Goal: Transaction & Acquisition: Obtain resource

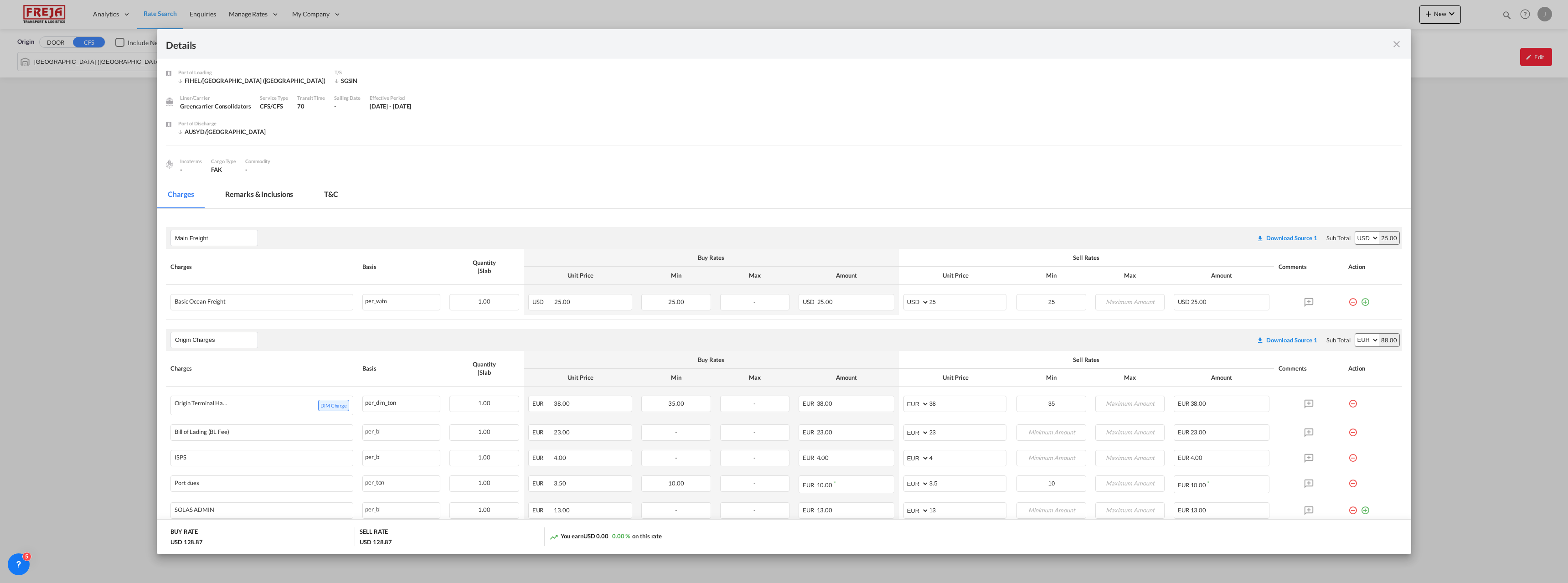
scroll to position [101, 0]
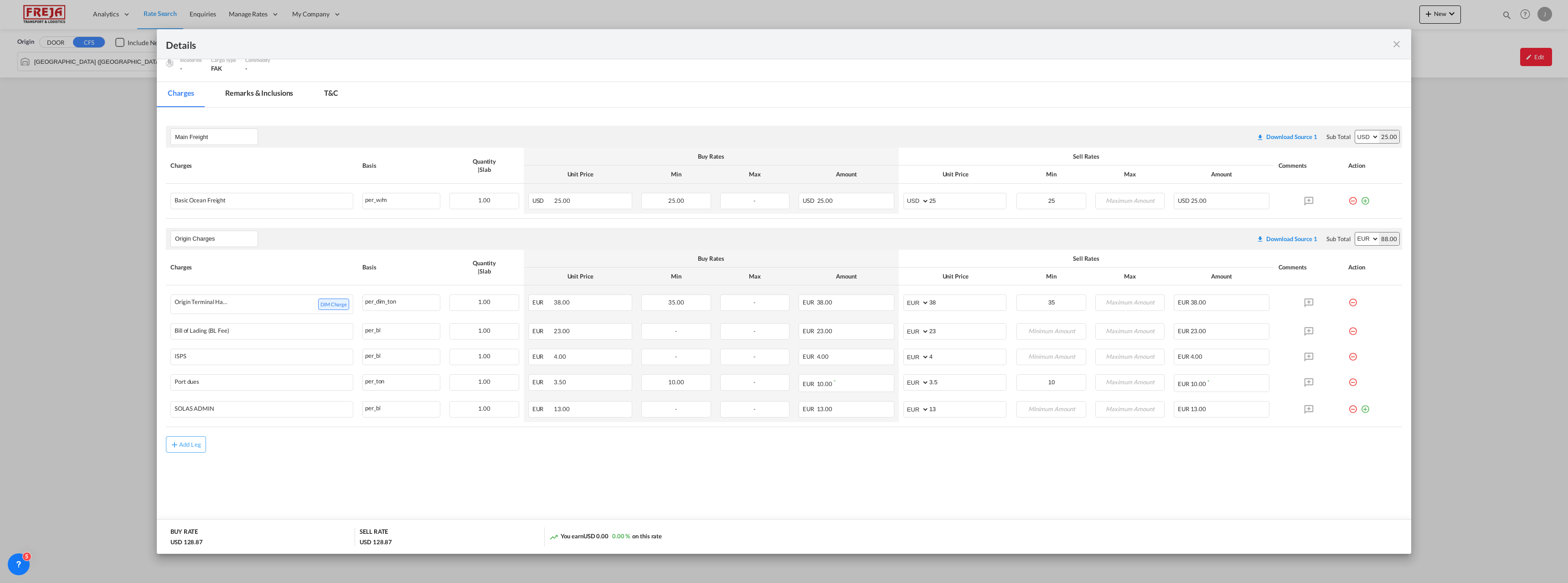
click at [1397, 46] on md-icon "icon-close fg-AAA8AD m-0 cursor" at bounding box center [1396, 44] width 11 height 11
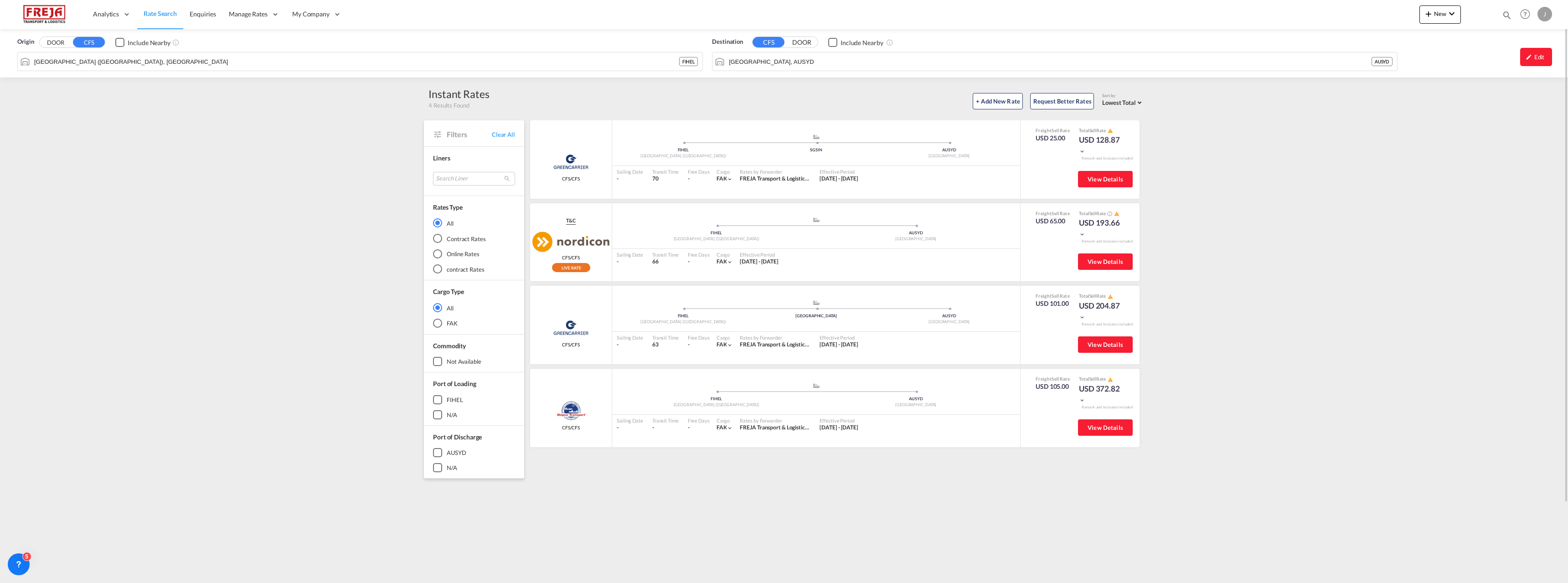
click at [164, 14] on span "Rate Search" at bounding box center [159, 13] width 33 height 8
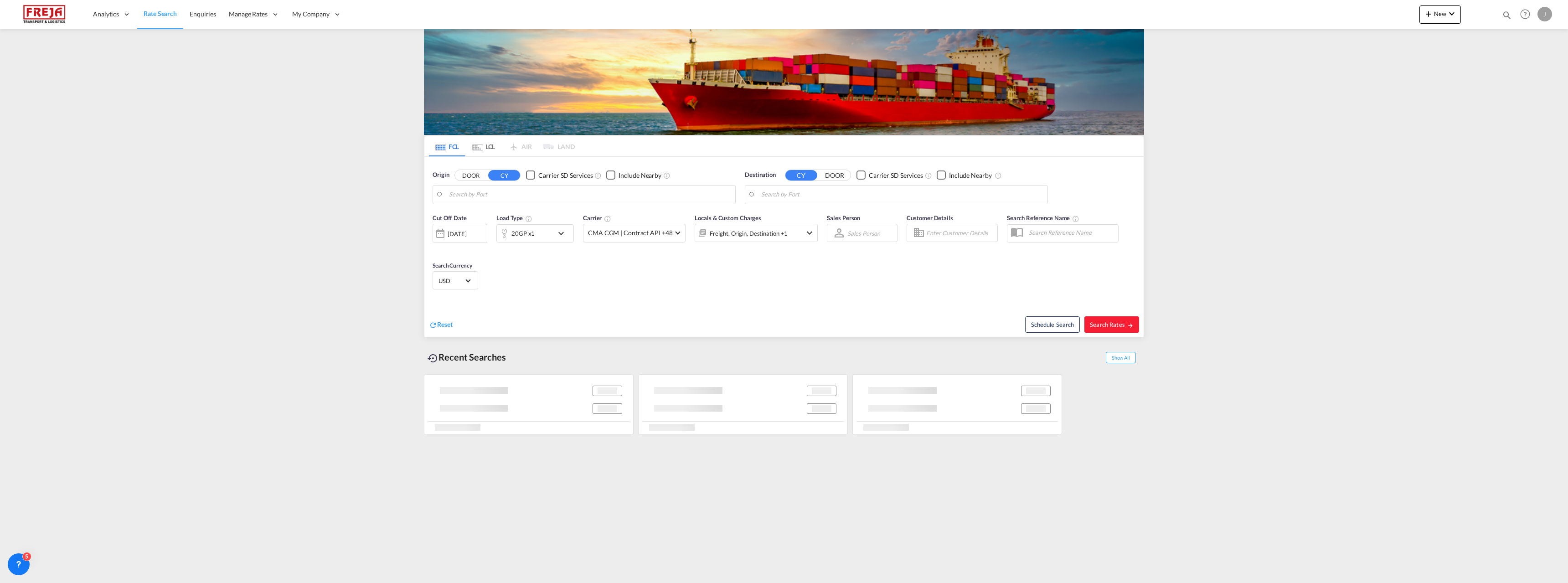
type input "Raumo (Rauma), [GEOGRAPHIC_DATA]"
type input "Changsha, [PERSON_NAME] (HN), CNCSH"
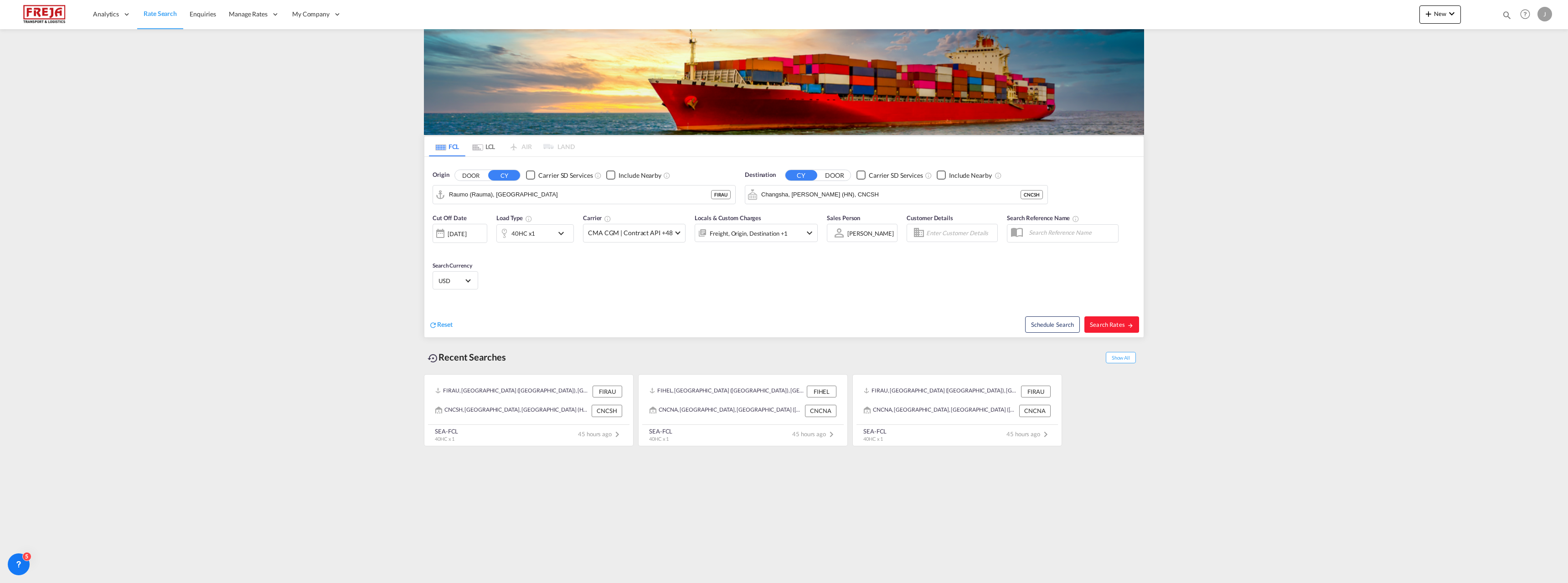
click at [486, 152] on md-tab-item "LCL" at bounding box center [483, 146] width 37 height 20
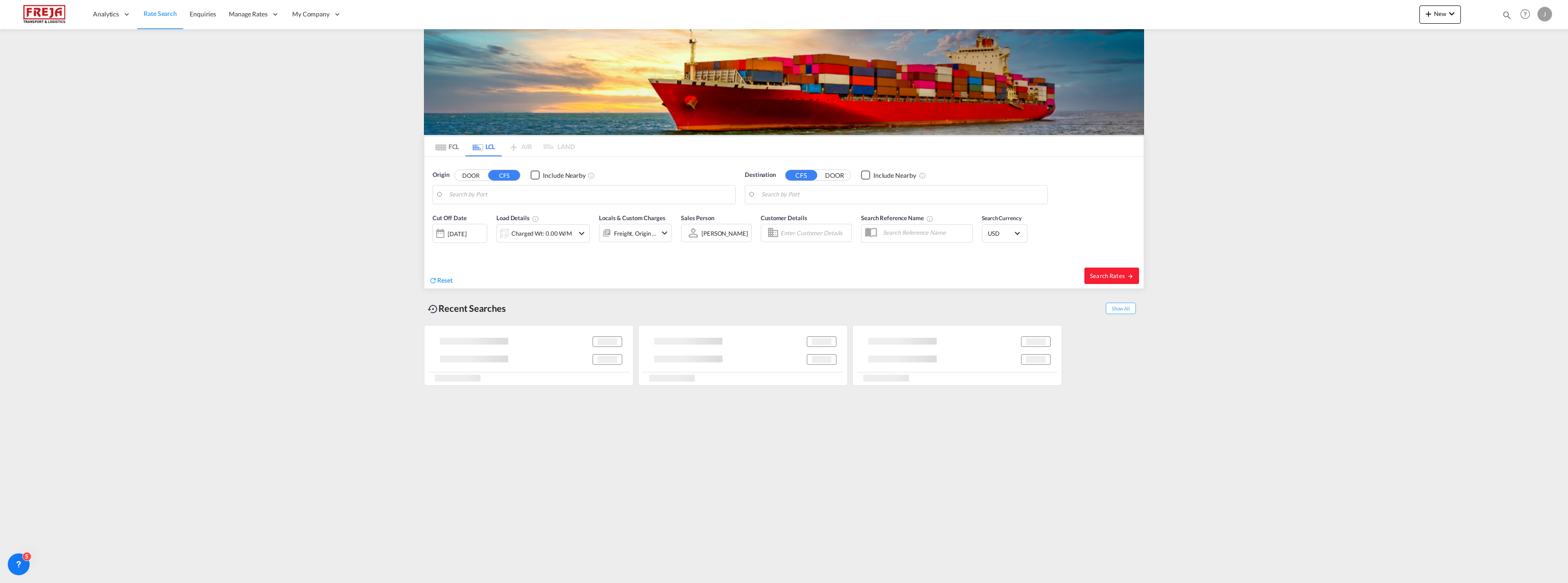
click at [496, 195] on body "Analytics Reports Dashboard Rate Search Enquiries Manage Rates Contract Rates" at bounding box center [784, 291] width 1568 height 583
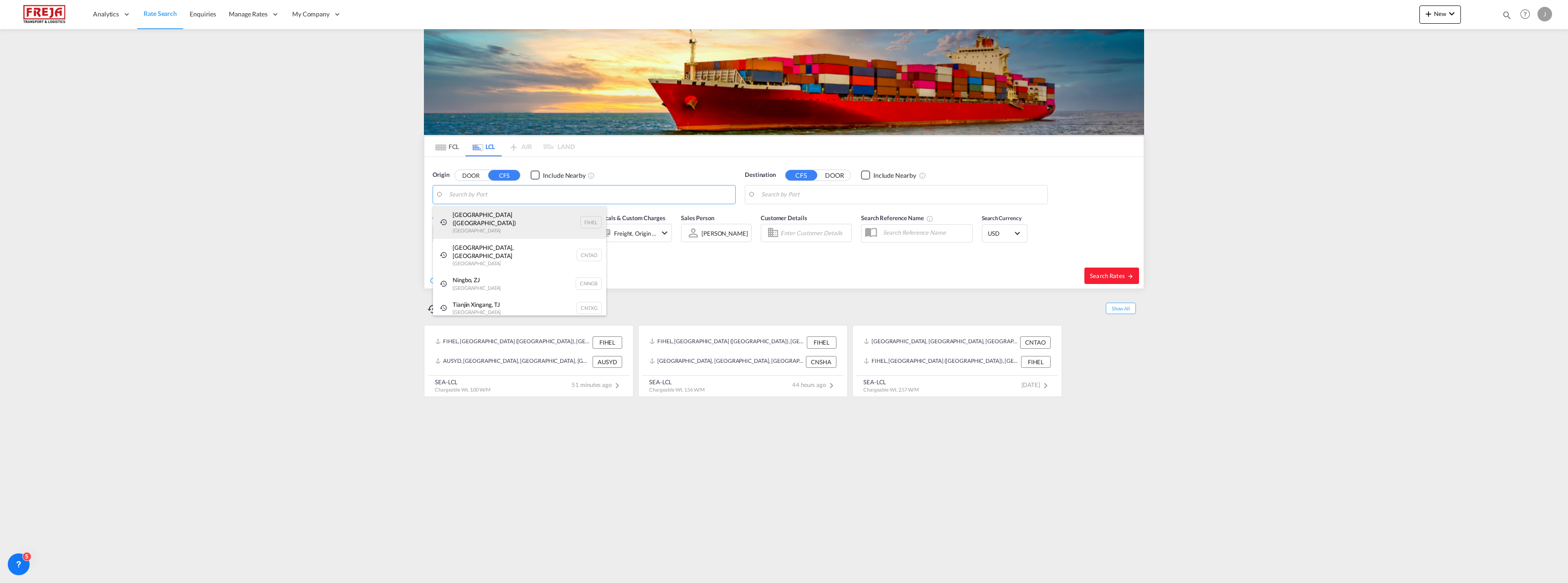
click at [489, 218] on div "[GEOGRAPHIC_DATA] ([GEOGRAPHIC_DATA]) [GEOGRAPHIC_DATA] FIHEL" at bounding box center [519, 222] width 173 height 33
type input "[GEOGRAPHIC_DATA] ([GEOGRAPHIC_DATA]), [GEOGRAPHIC_DATA]"
click at [778, 188] on body "Analytics Reports Dashboard Rate Search Enquiries Manage Rates Contract Rates" at bounding box center [784, 291] width 1568 height 583
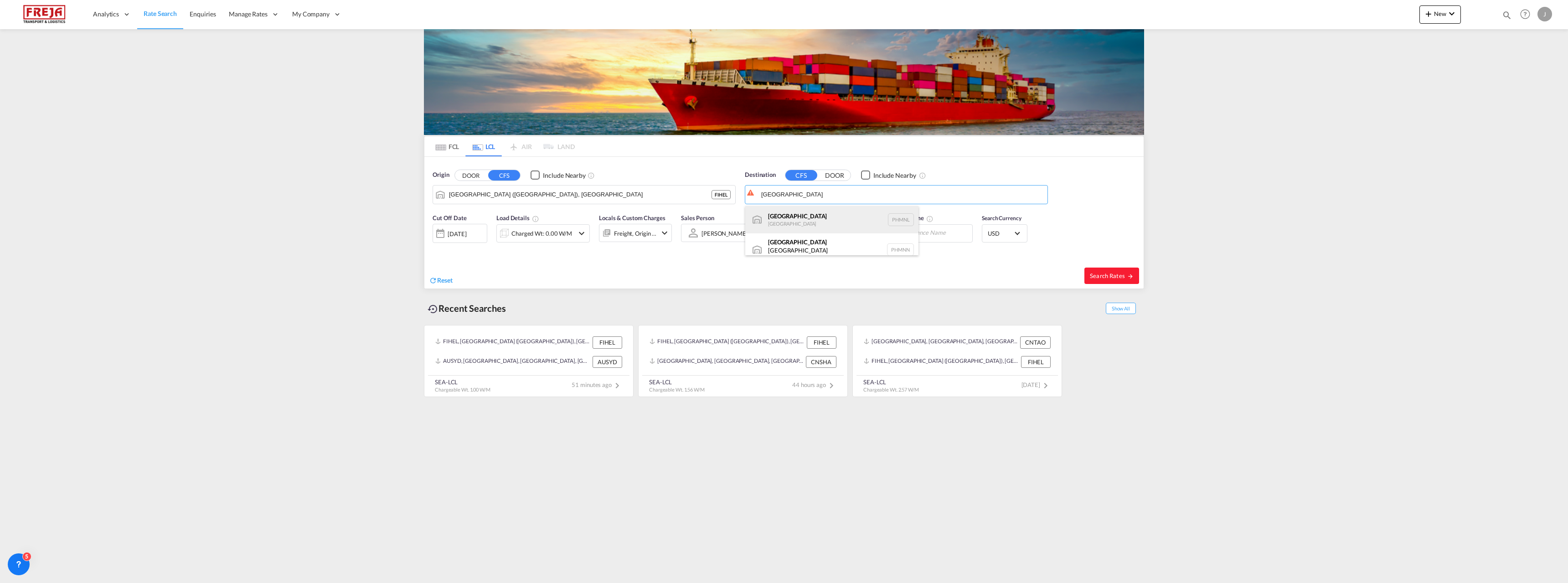
click at [787, 215] on div "[GEOGRAPHIC_DATA] [GEOGRAPHIC_DATA] PHMNL" at bounding box center [832, 220] width 173 height 28
type input "[GEOGRAPHIC_DATA], PHMNL"
click at [1096, 278] on span "Search Rates" at bounding box center [1111, 276] width 44 height 8
click at [552, 241] on div "Charged Wt: 0.00 W/M" at bounding box center [543, 234] width 93 height 18
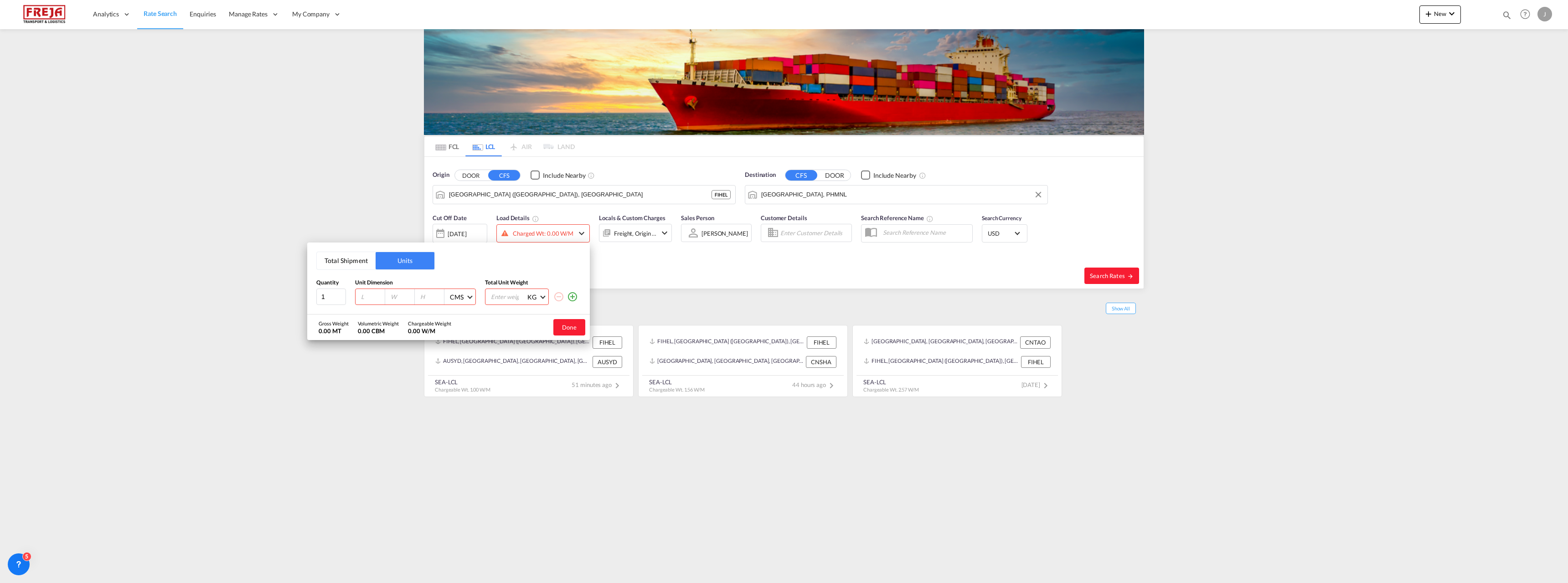
click at [364, 262] on button "Total Shipment" at bounding box center [345, 260] width 59 height 18
click at [374, 296] on input "0" at bounding box center [378, 297] width 37 height 15
type input "1"
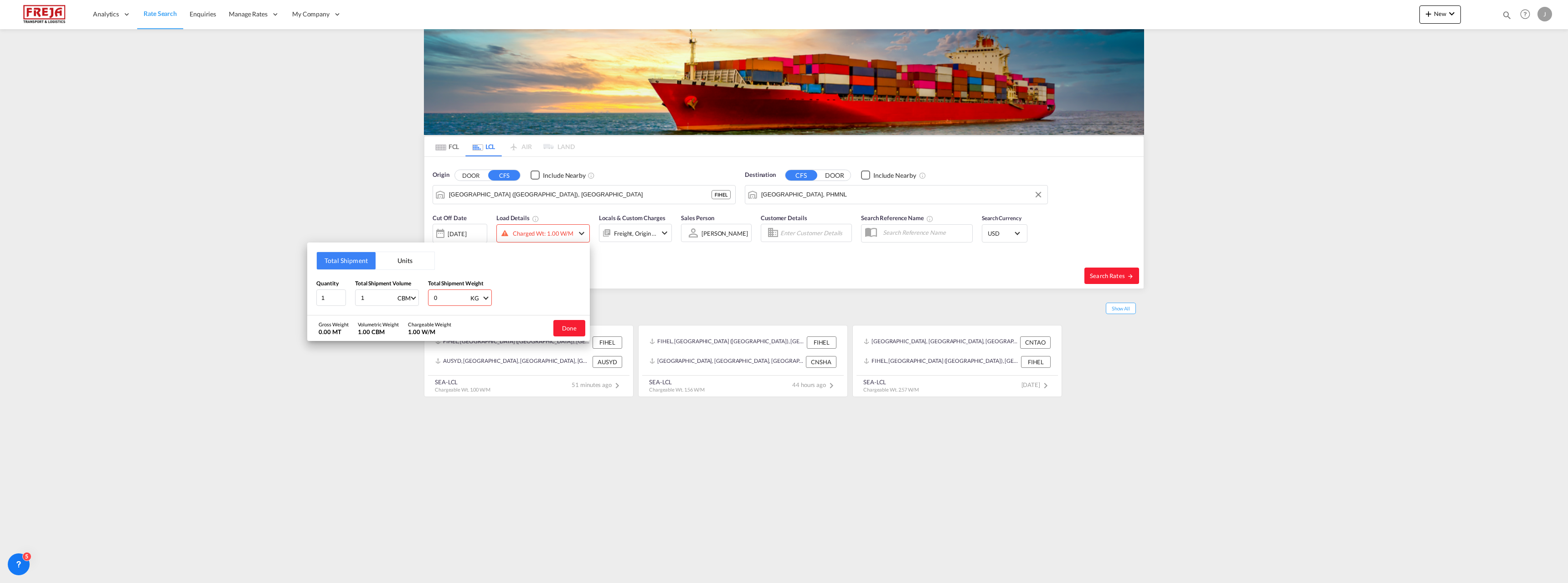
click at [444, 295] on input "0" at bounding box center [451, 297] width 37 height 15
type input "1000"
click at [568, 330] on button "Done" at bounding box center [569, 328] width 32 height 16
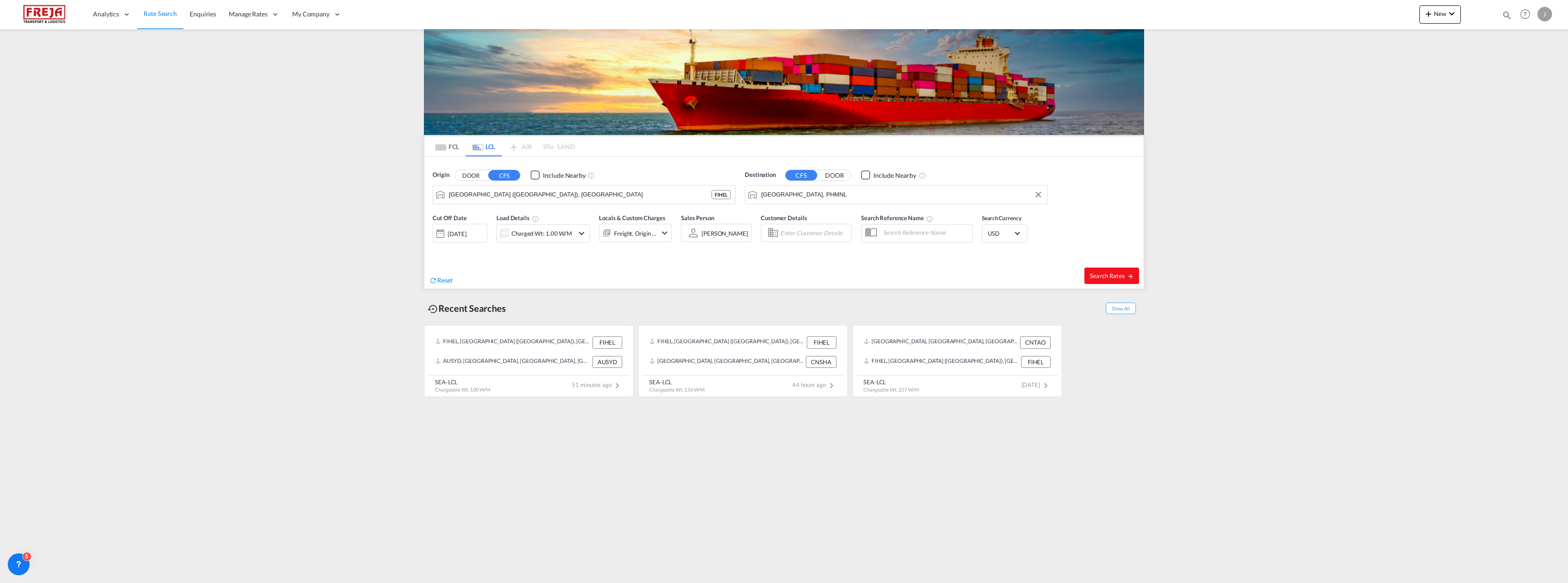
click at [1110, 275] on span "Search Rates" at bounding box center [1111, 276] width 44 height 8
type input "FIHEL to PHMNL / [DATE]"
